Goal: Check status: Check status

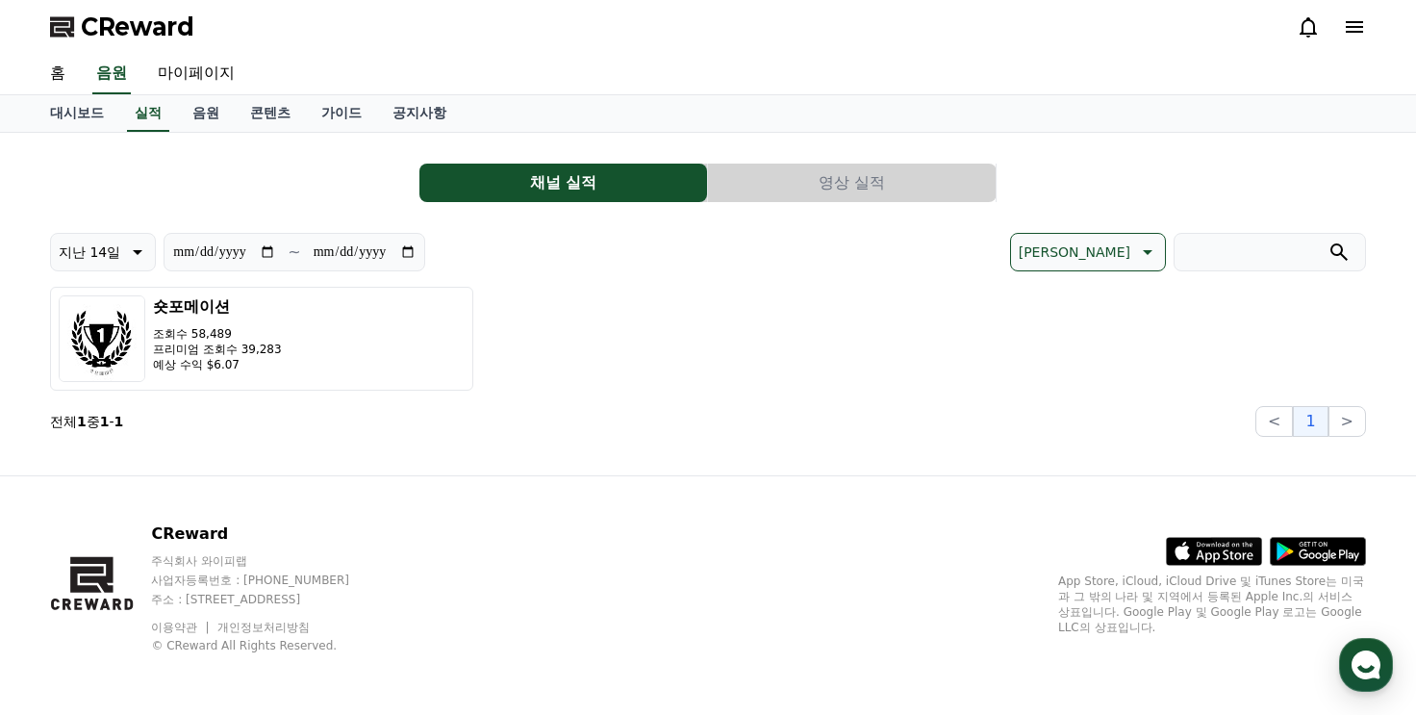
click at [1315, 35] on icon at bounding box center [1308, 26] width 23 height 23
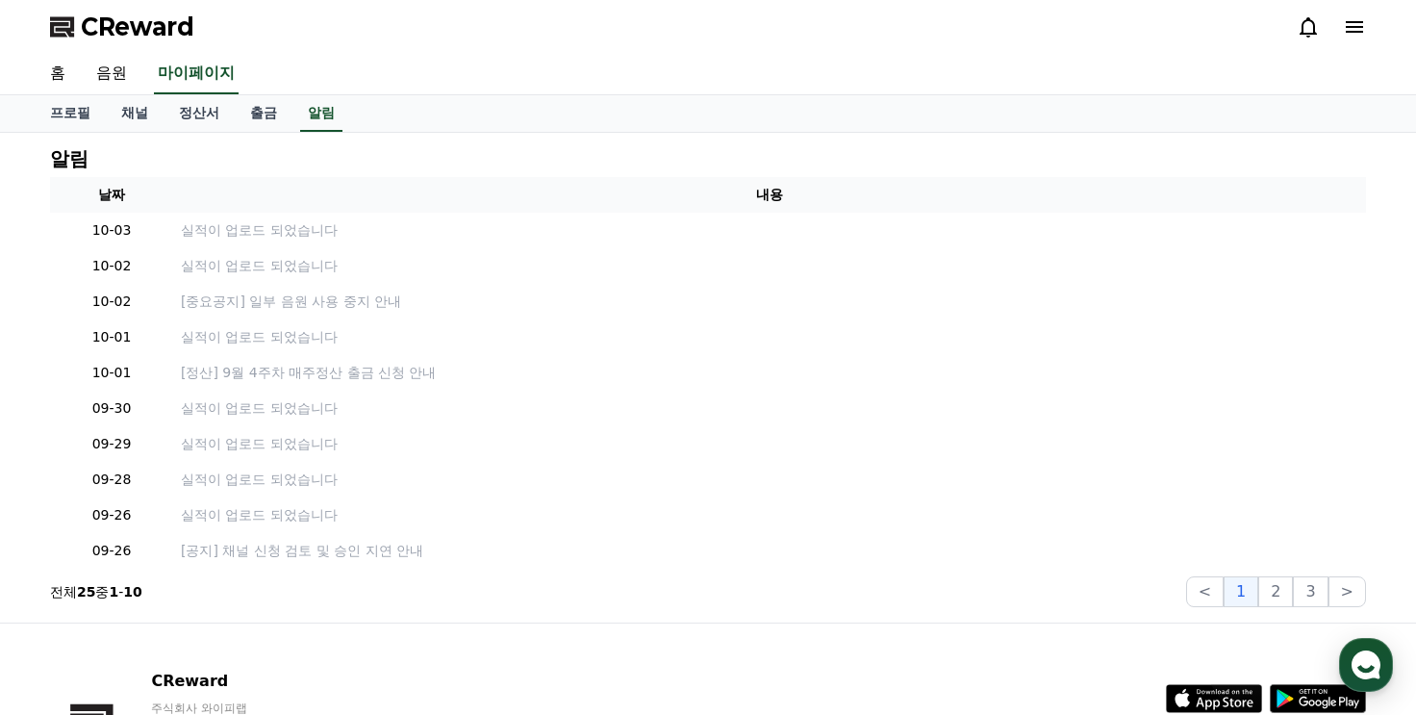
click at [146, 30] on span "CReward" at bounding box center [138, 27] width 114 height 31
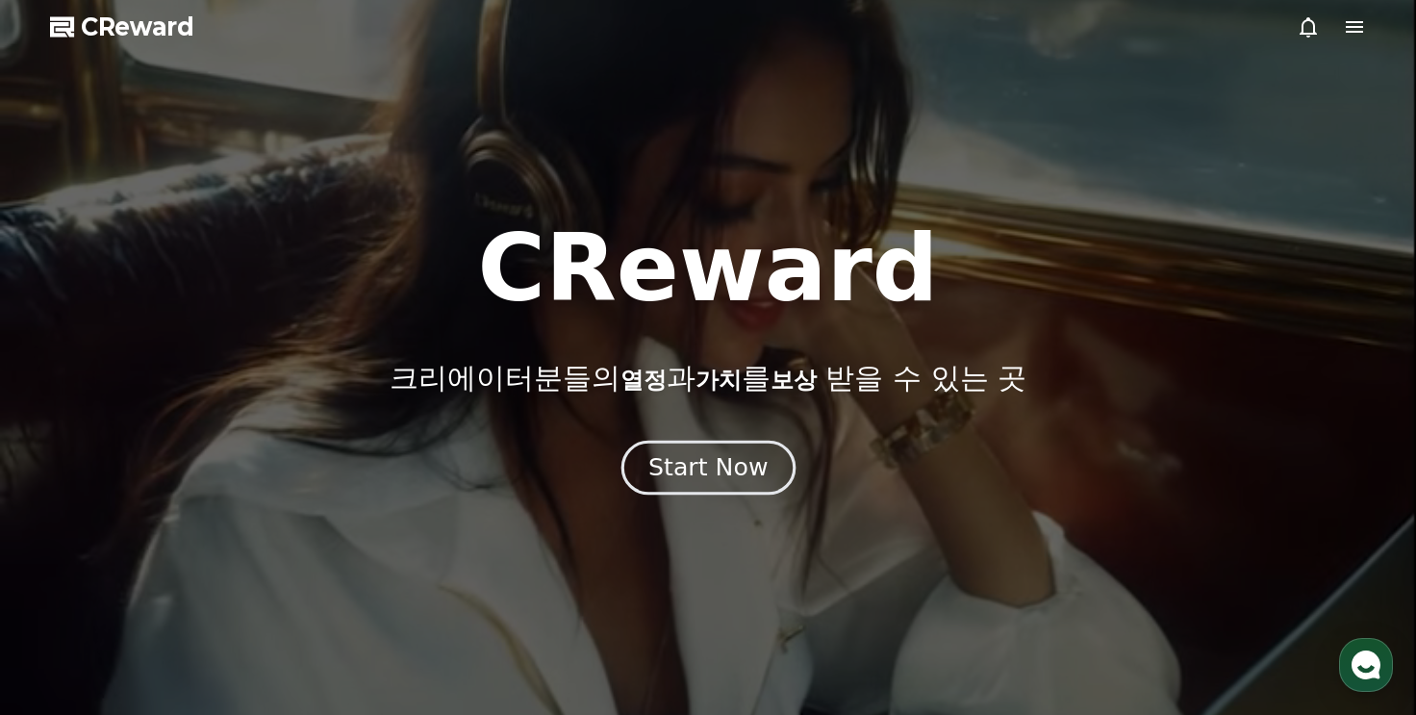
click at [704, 484] on button "Start Now" at bounding box center [708, 467] width 174 height 55
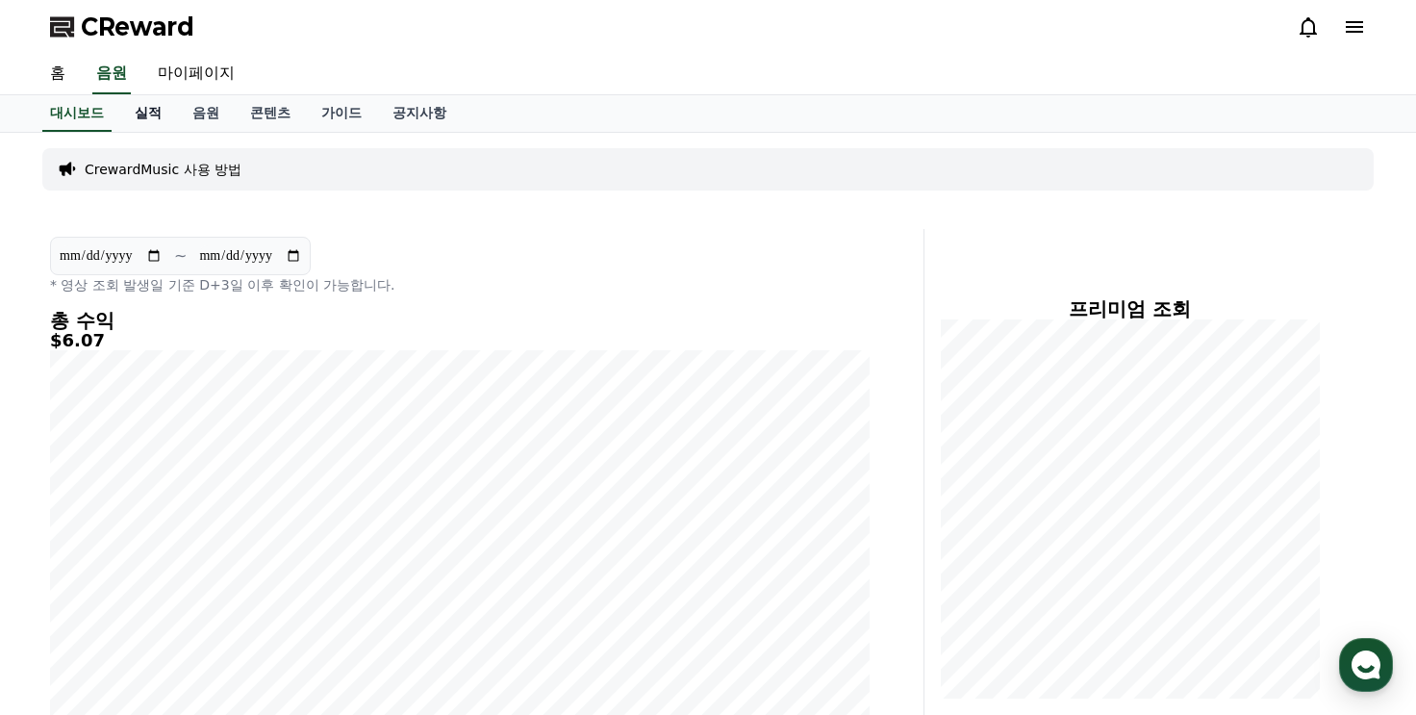
click at [146, 122] on link "실적" at bounding box center [148, 113] width 58 height 37
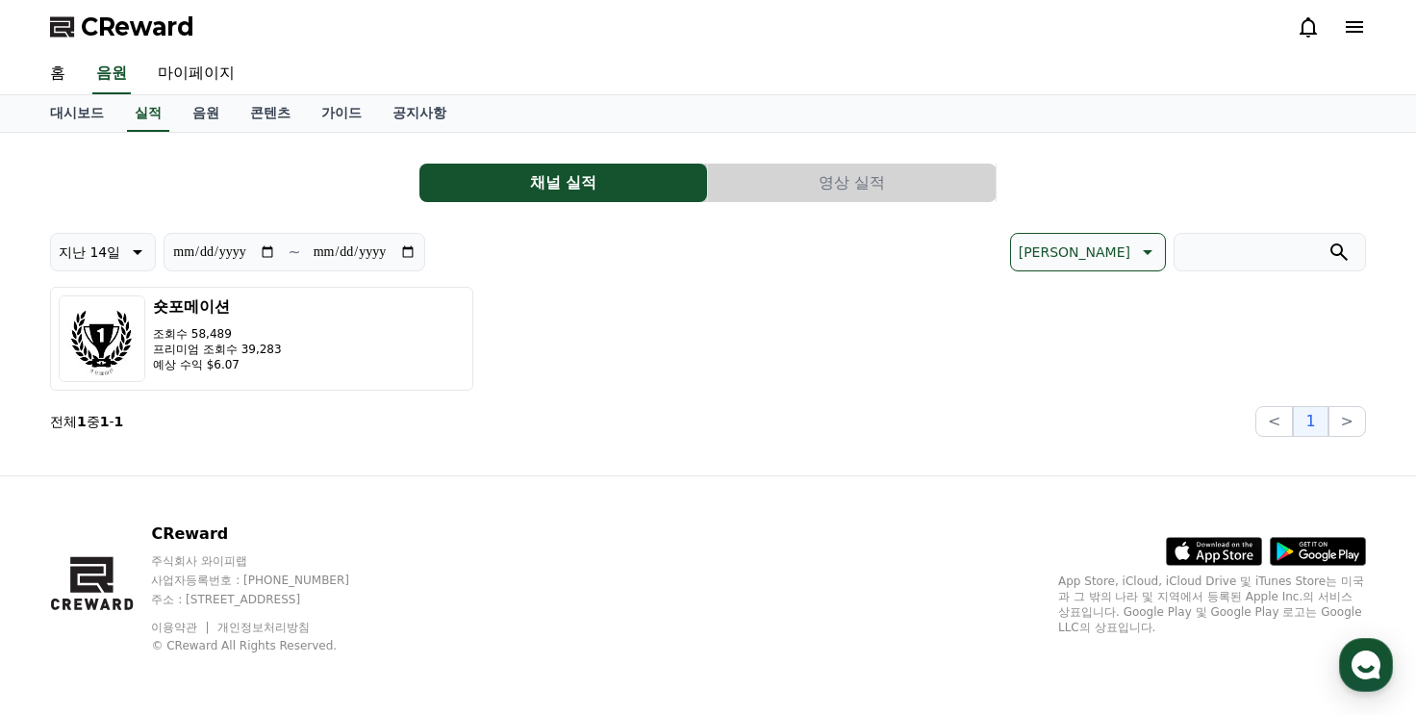
click at [804, 180] on button "영상 실적" at bounding box center [852, 183] width 288 height 38
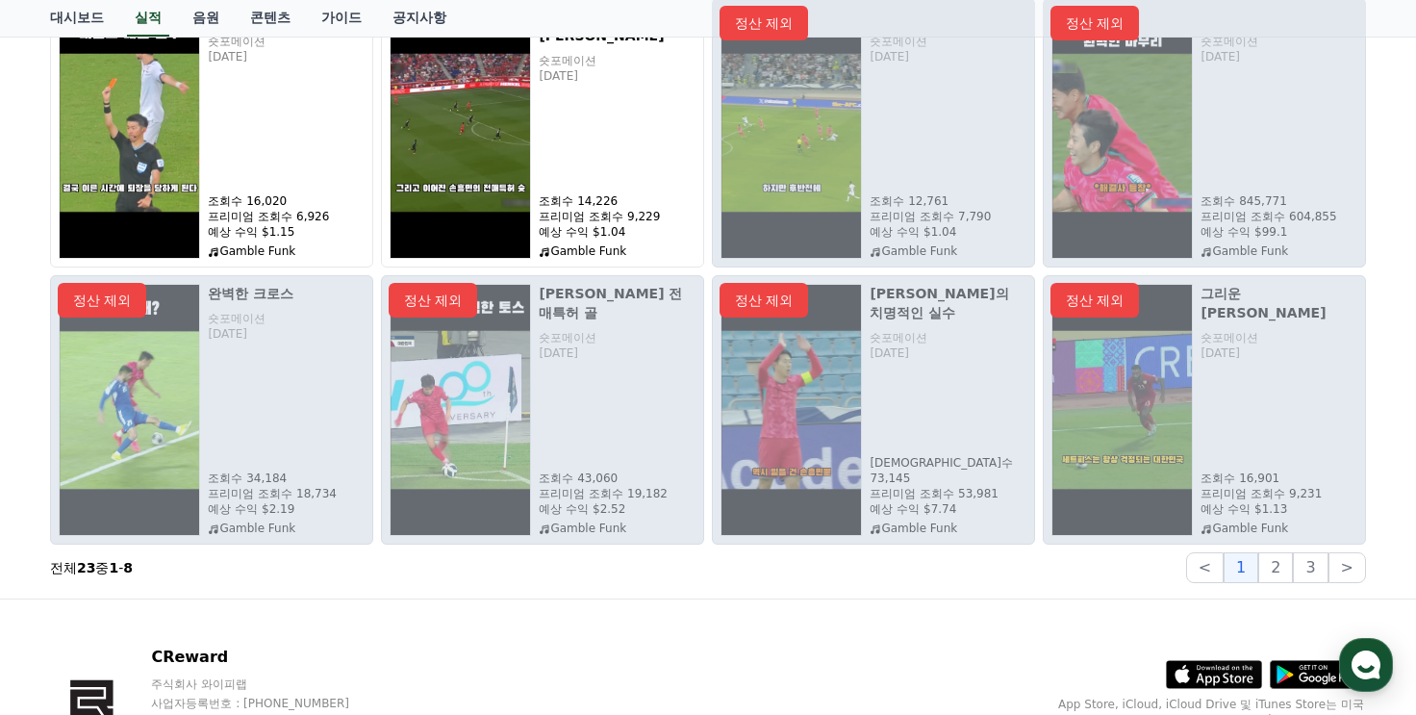
scroll to position [192, 0]
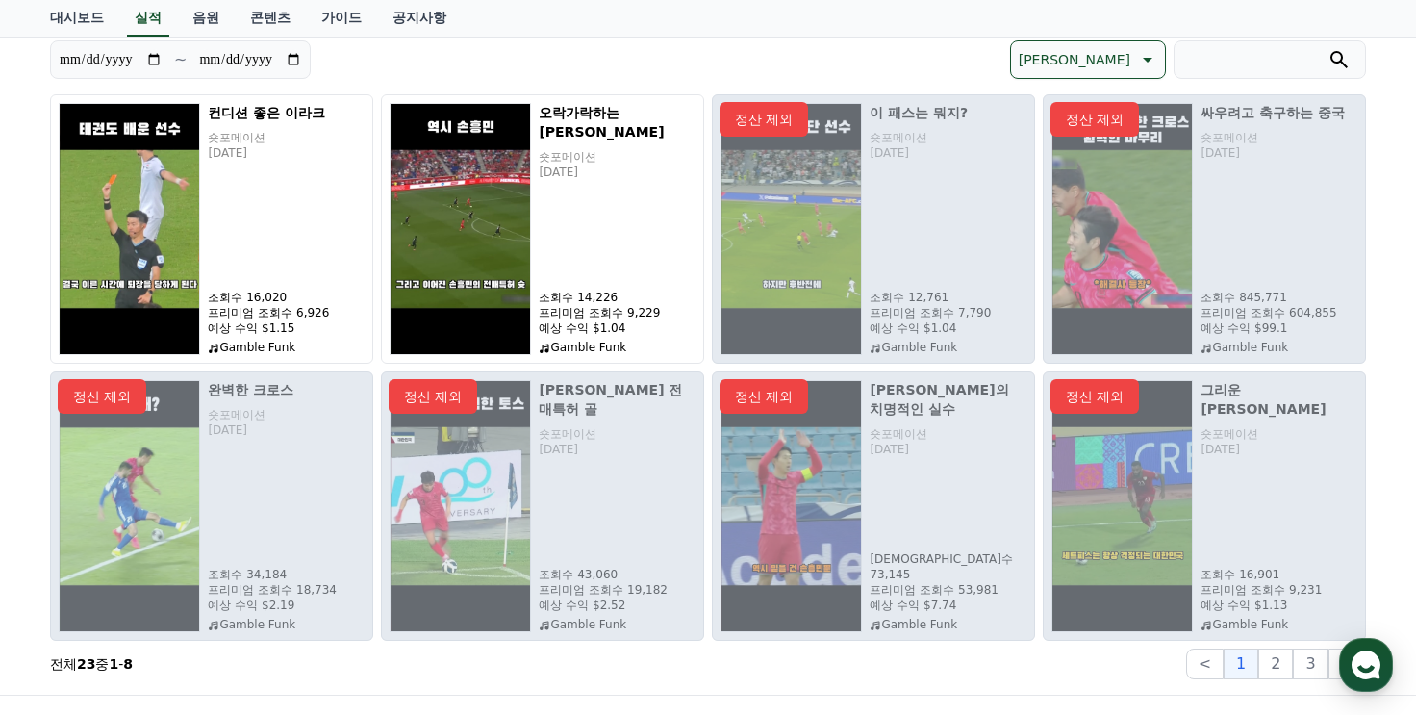
click at [1123, 295] on div "정산 제외" at bounding box center [1204, 228] width 323 height 269
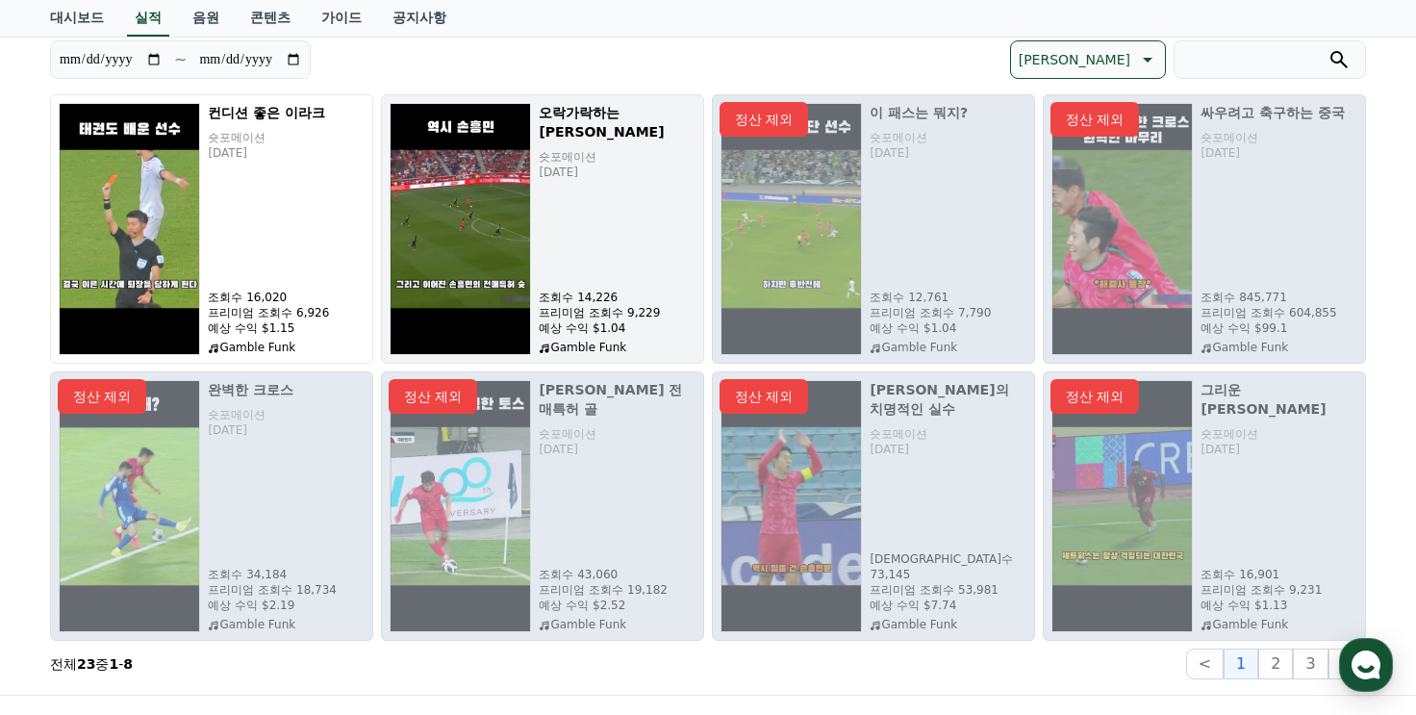
click at [538, 188] on button "오락가락하는 [PERSON_NAME] 숏포메이션 [DATE] 조회수 14,226 프리미엄 조회수 9,229 예상 수익 $1.04 Gamble …" at bounding box center [542, 228] width 323 height 269
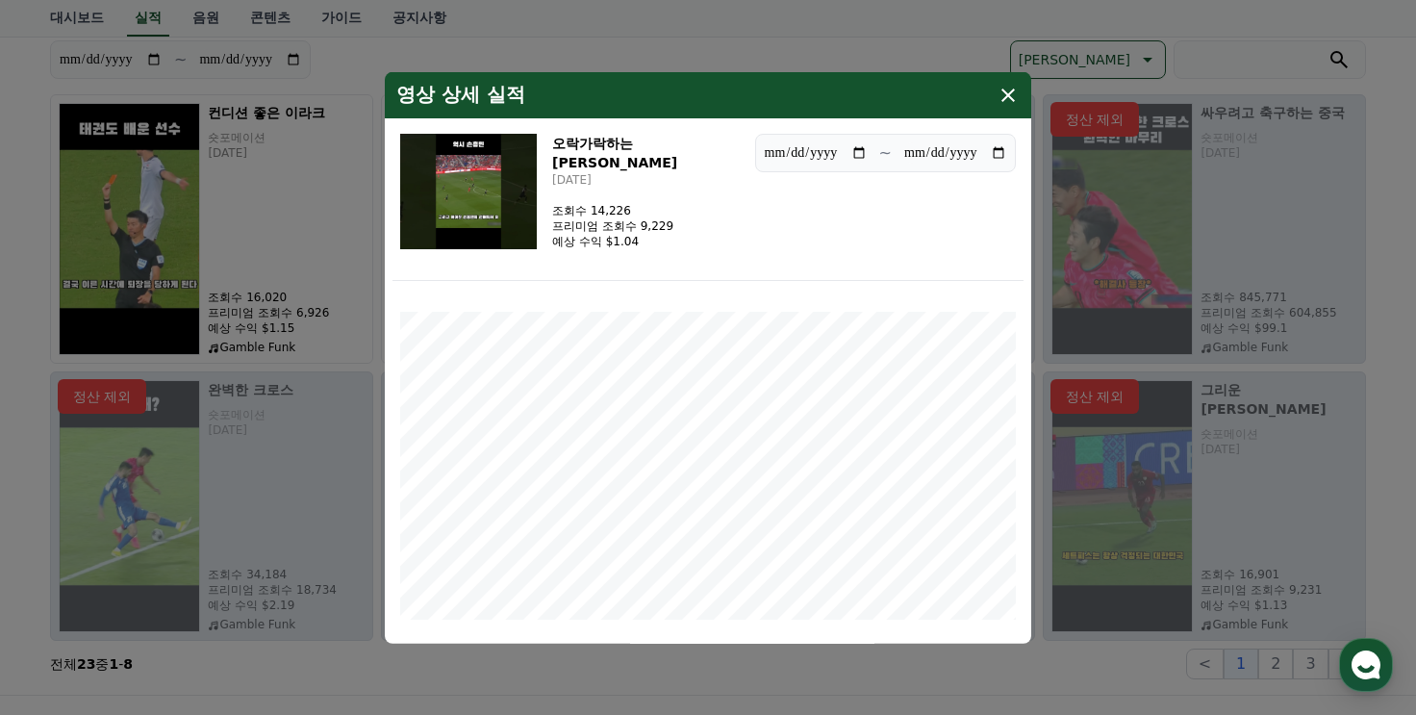
drag, startPoint x: 1002, startPoint y: 99, endPoint x: 748, endPoint y: 198, distance: 273.5
click at [1002, 99] on icon "modal" at bounding box center [1008, 94] width 13 height 13
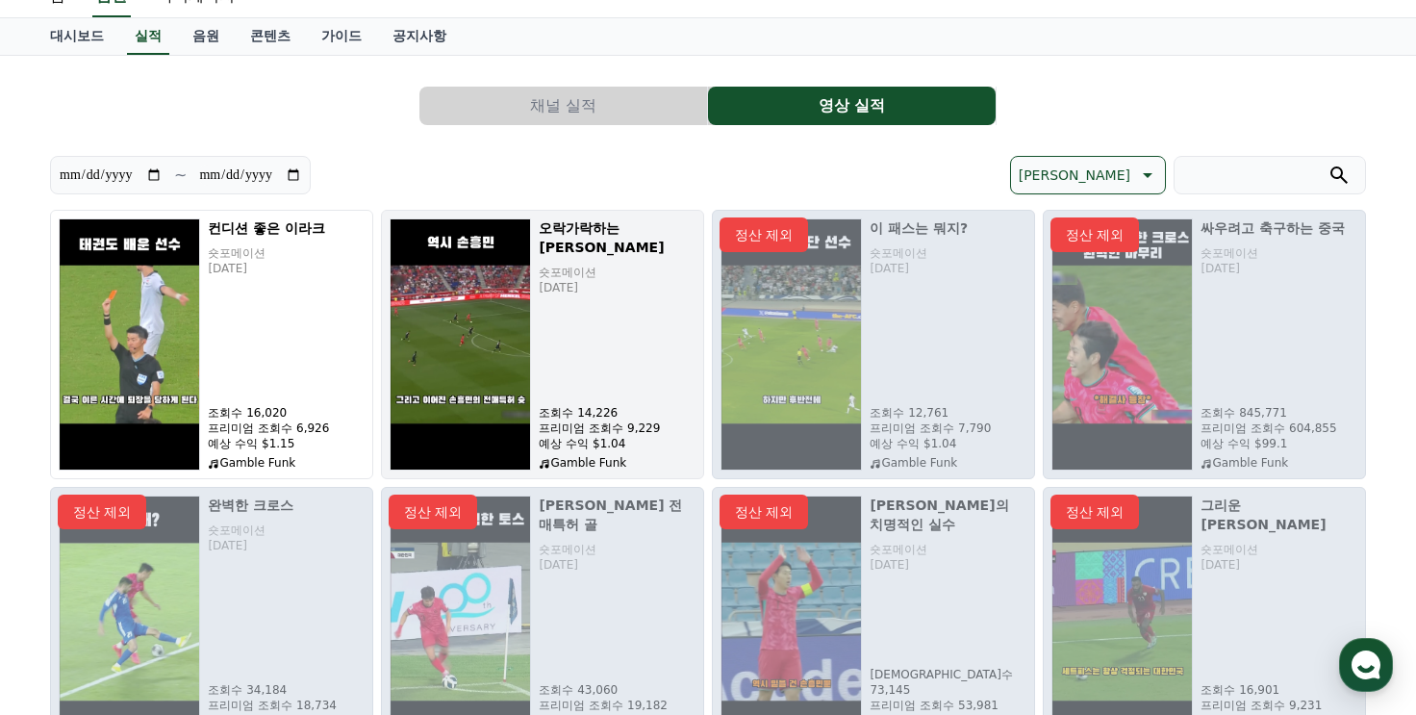
scroll to position [0, 0]
